Goal: Obtain resource: Obtain resource

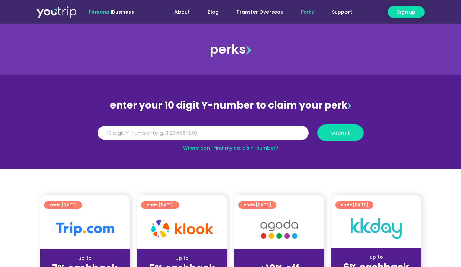
click at [243, 137] on input "Y Number" at bounding box center [203, 133] width 211 height 15
click at [242, 135] on input "Y Number" at bounding box center [203, 133] width 211 height 15
type input "8188592727"
click at [349, 135] on button "submit" at bounding box center [340, 133] width 46 height 17
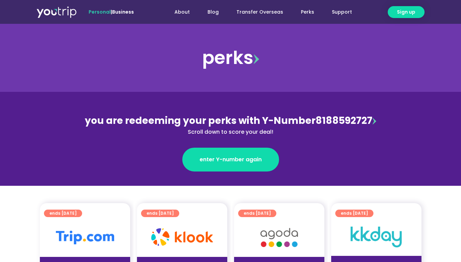
click at [316, 153] on div "enter Y-number again" at bounding box center [230, 160] width 295 height 24
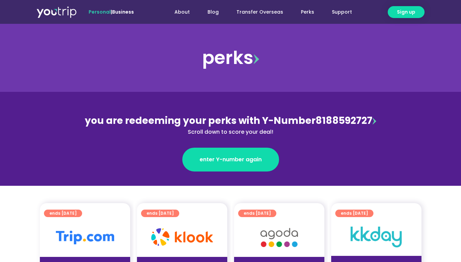
click at [316, 153] on div "enter Y-number again" at bounding box center [230, 160] width 295 height 24
